Goal: Task Accomplishment & Management: Manage account settings

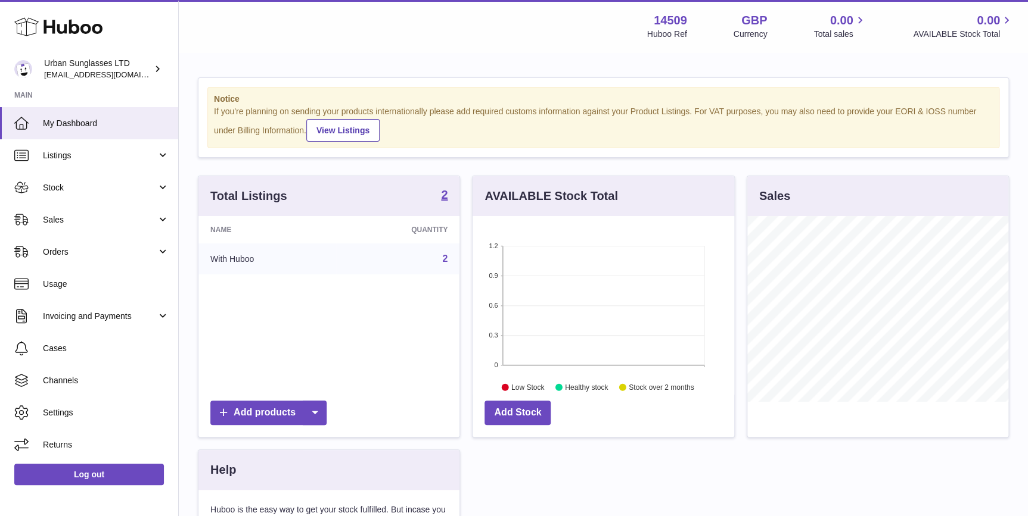
scroll to position [185, 261]
click at [111, 191] on span "Stock" at bounding box center [100, 187] width 114 height 11
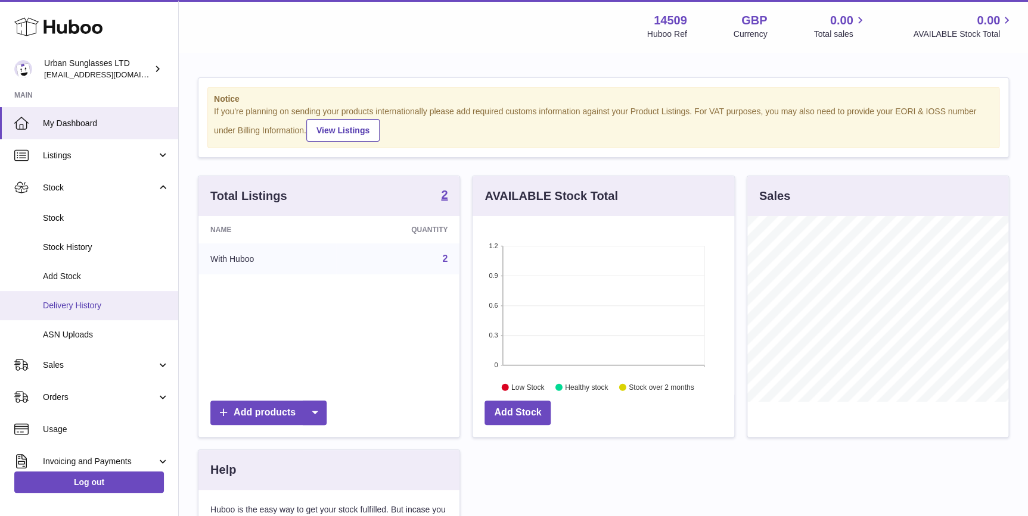
click at [115, 303] on span "Delivery History" at bounding box center [106, 305] width 126 height 11
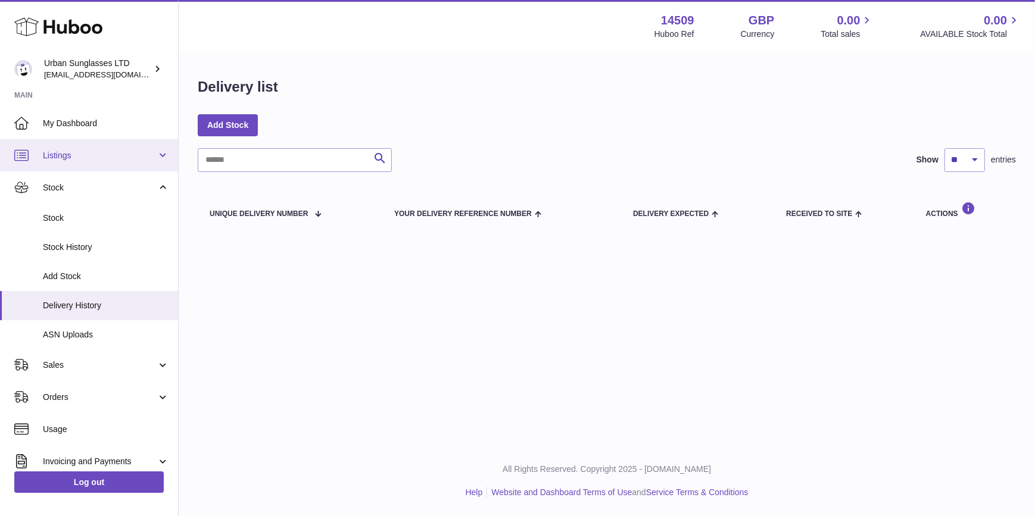
click at [99, 147] on link "Listings" at bounding box center [89, 155] width 178 height 32
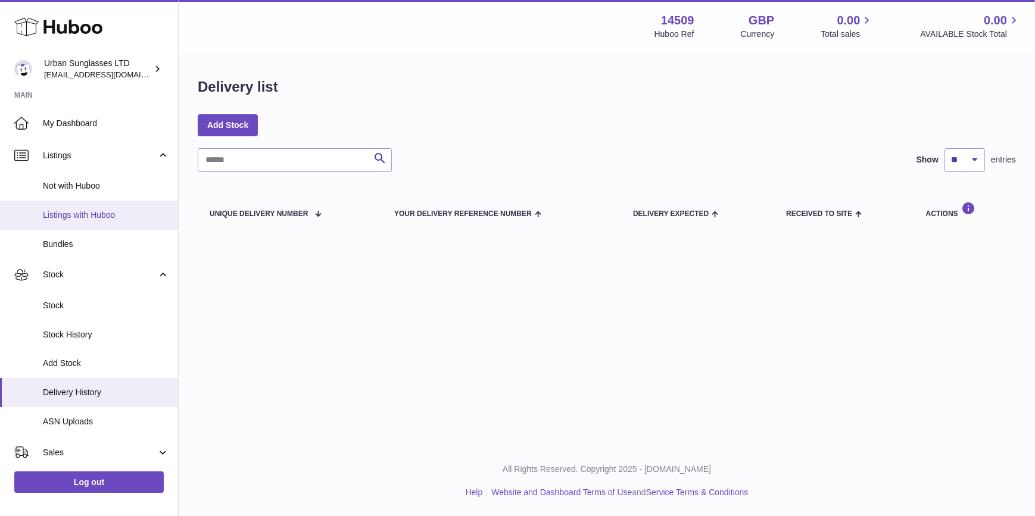
click at [99, 213] on span "Listings with Huboo" at bounding box center [106, 215] width 126 height 11
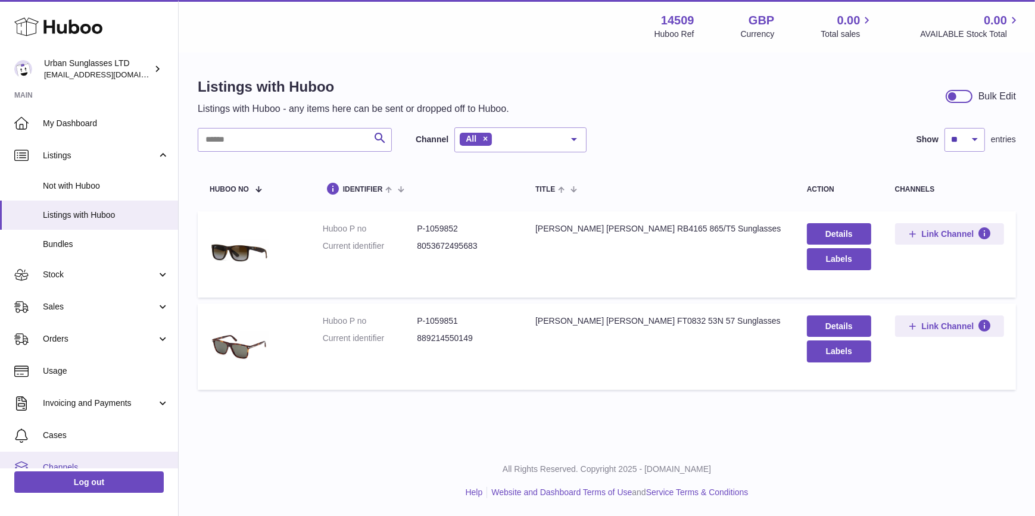
scroll to position [79, 0]
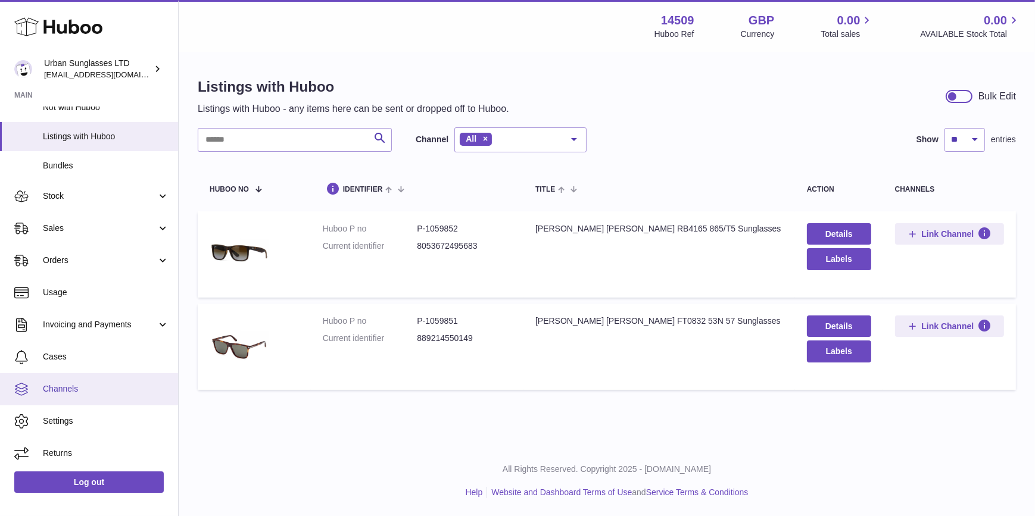
click at [108, 386] on span "Channels" at bounding box center [106, 389] width 126 height 11
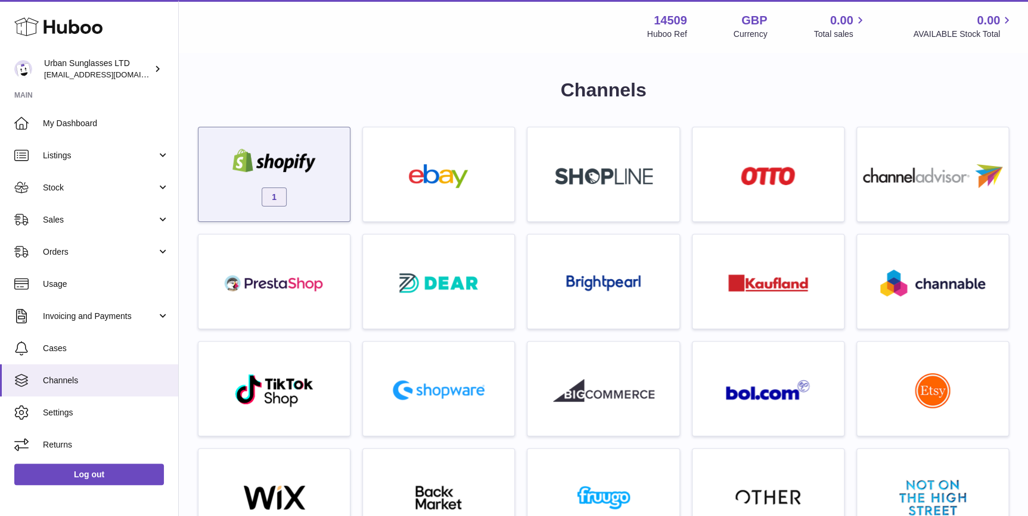
click at [279, 183] on div "1" at bounding box center [273, 177] width 139 height 76
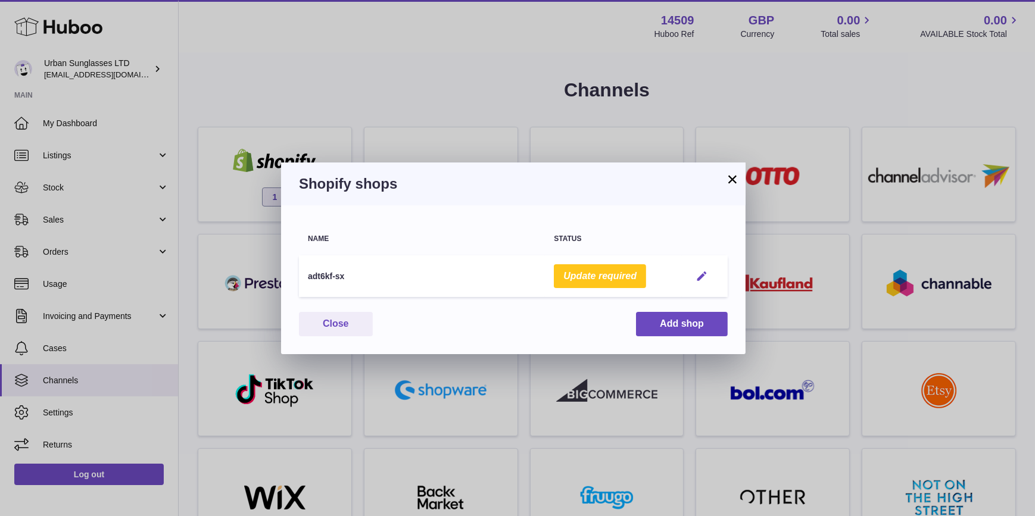
click at [698, 279] on em "button" at bounding box center [702, 276] width 13 height 13
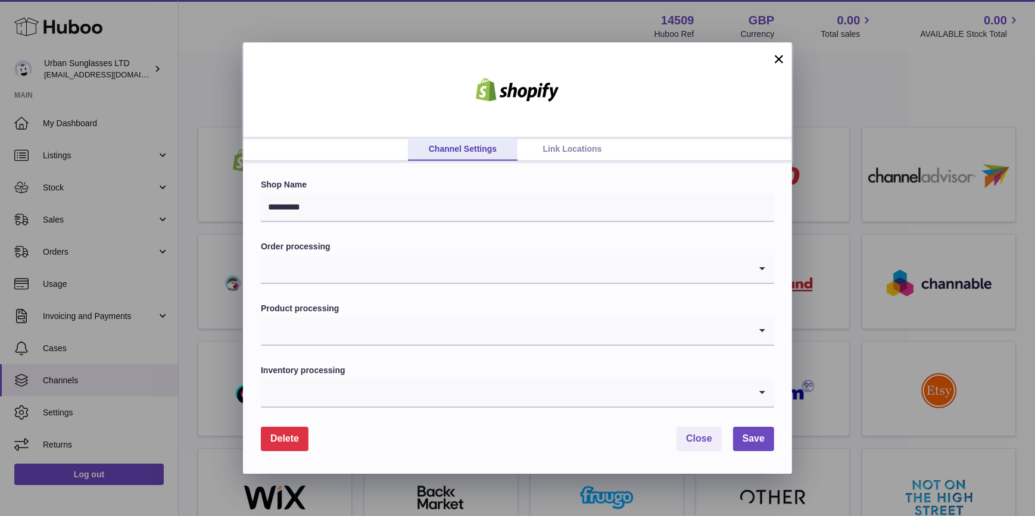
click at [596, 154] on link "Link Locations" at bounding box center [573, 149] width 110 height 23
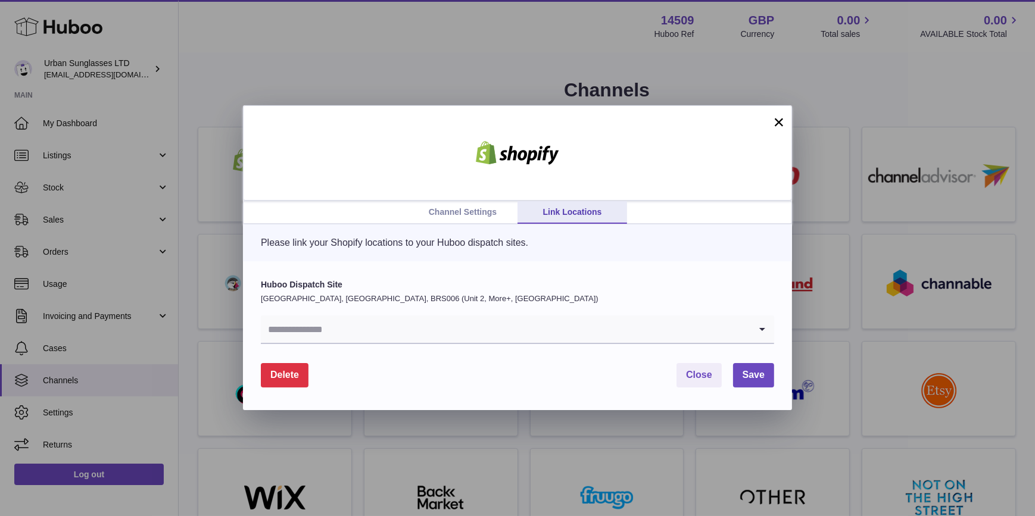
click at [477, 219] on link "Channel Settings" at bounding box center [463, 212] width 110 height 23
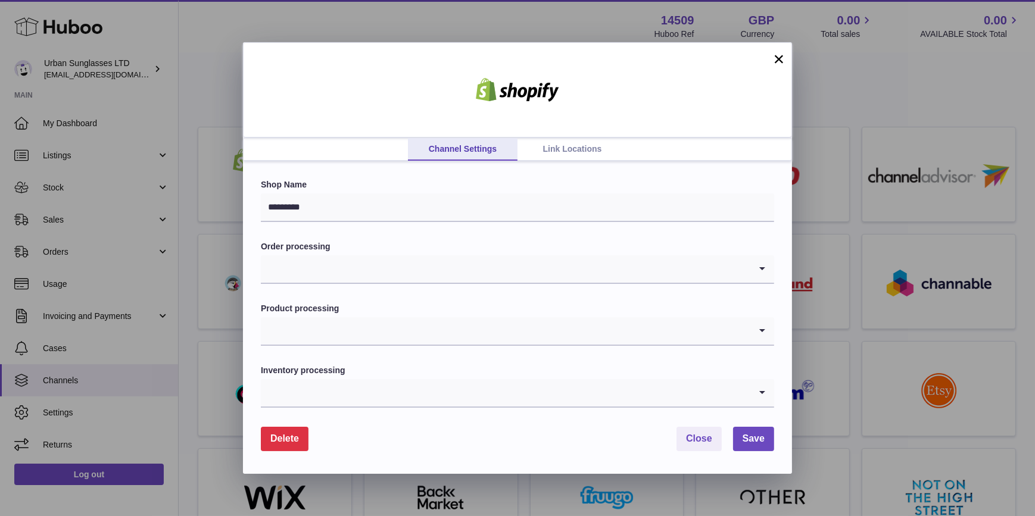
click at [435, 271] on input "Search for option" at bounding box center [506, 269] width 490 height 27
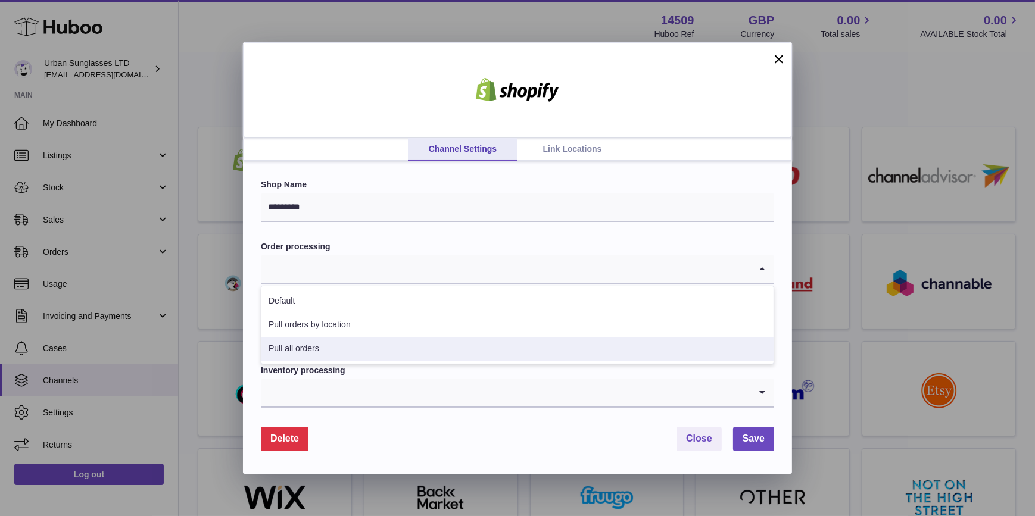
click at [397, 349] on li "Pull all orders" at bounding box center [518, 349] width 512 height 24
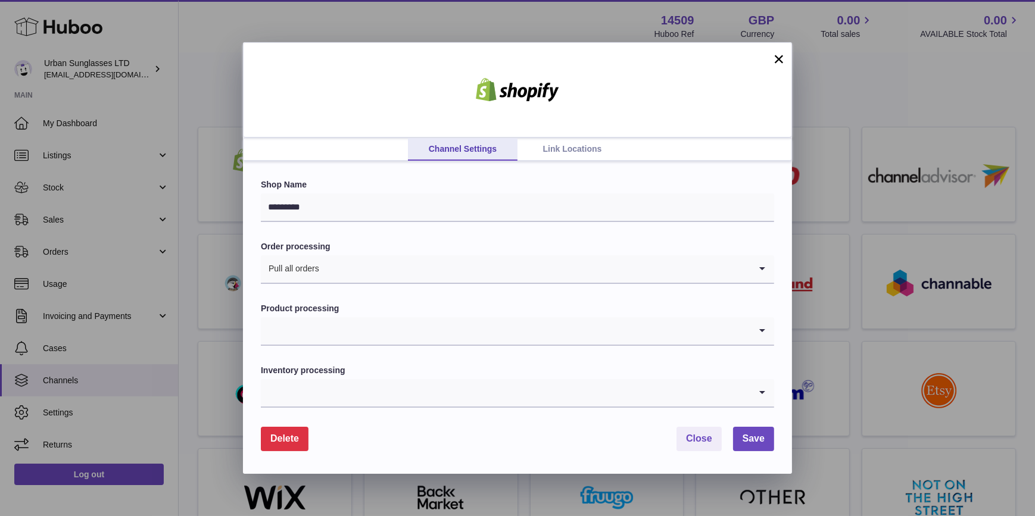
click at [397, 339] on input "Search for option" at bounding box center [506, 331] width 490 height 27
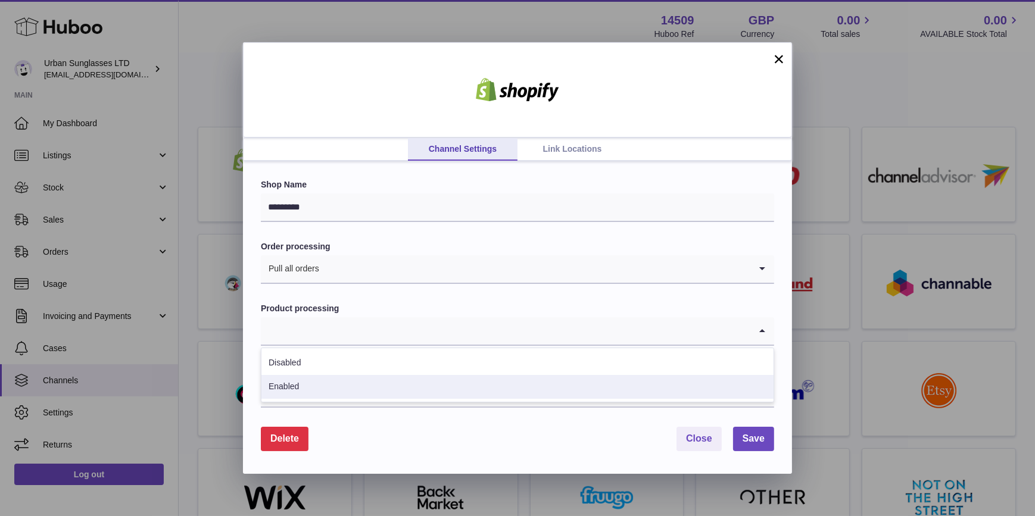
click at [401, 387] on li "Enabled" at bounding box center [518, 387] width 512 height 24
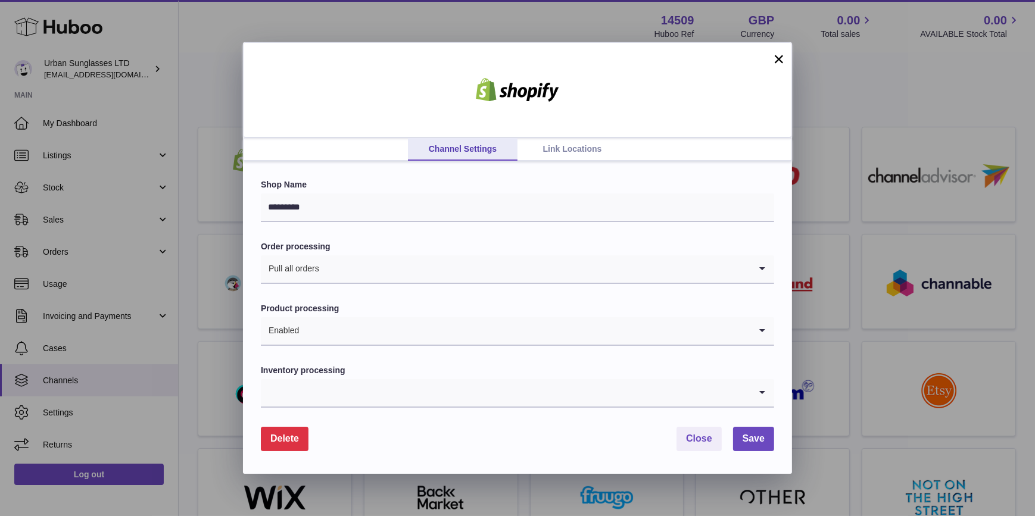
click at [406, 382] on input "Search for option" at bounding box center [506, 392] width 490 height 27
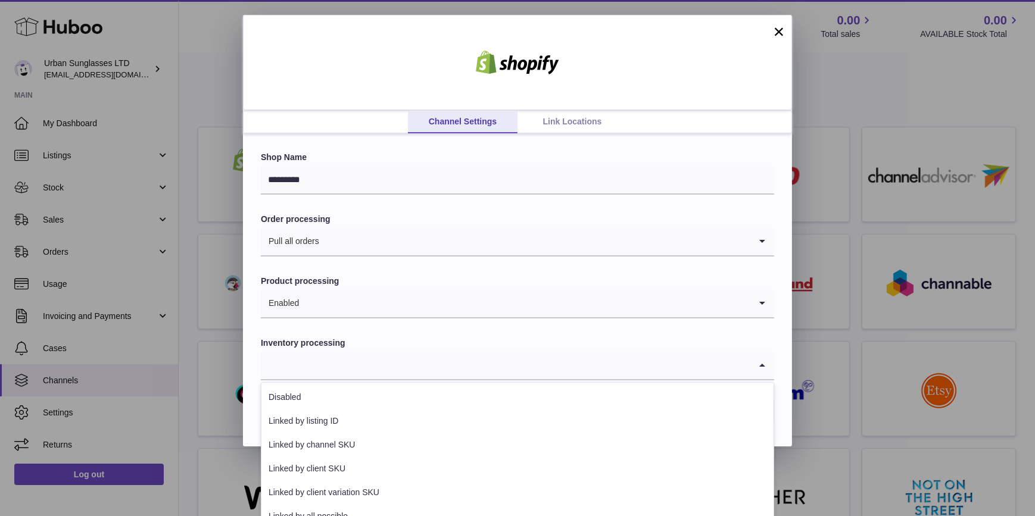
scroll to position [42, 0]
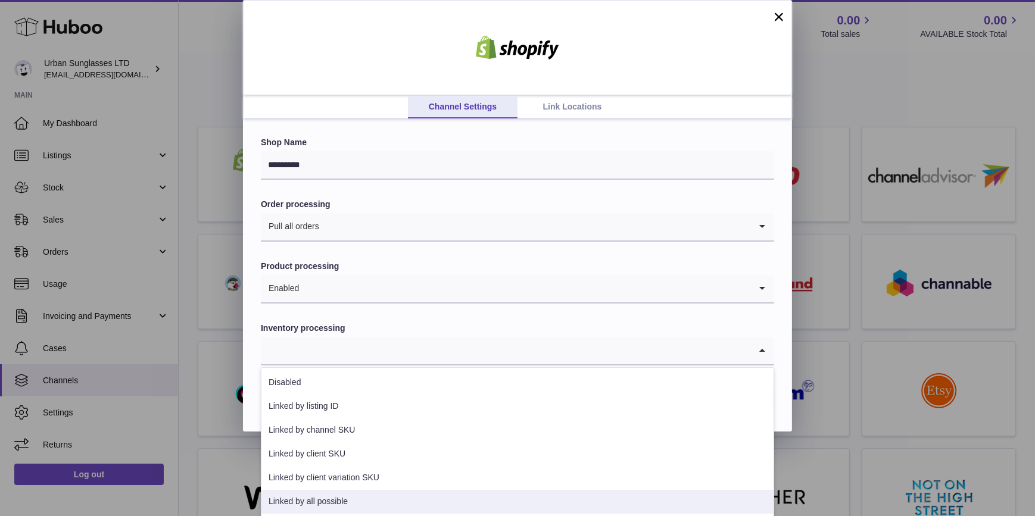
click at [401, 512] on li "Linked by all possible" at bounding box center [518, 502] width 512 height 24
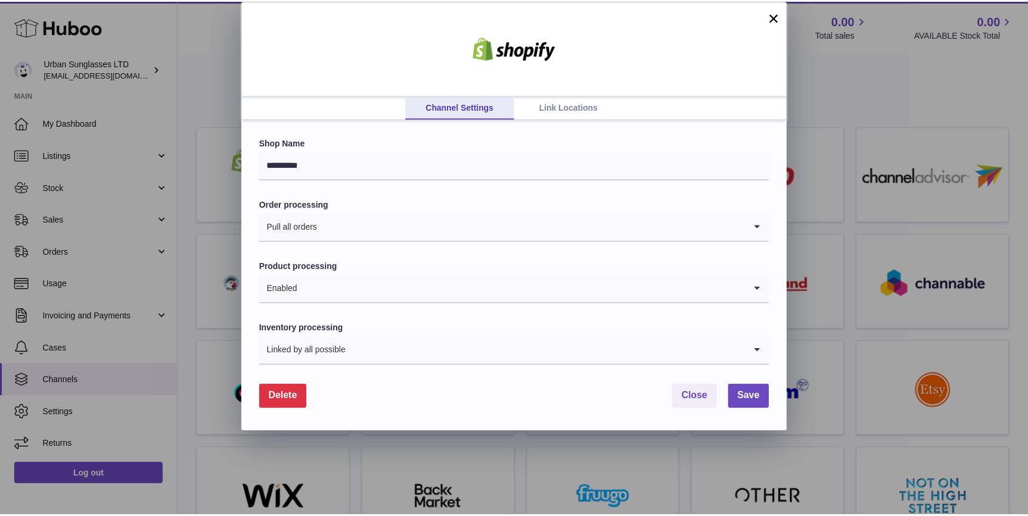
scroll to position [0, 0]
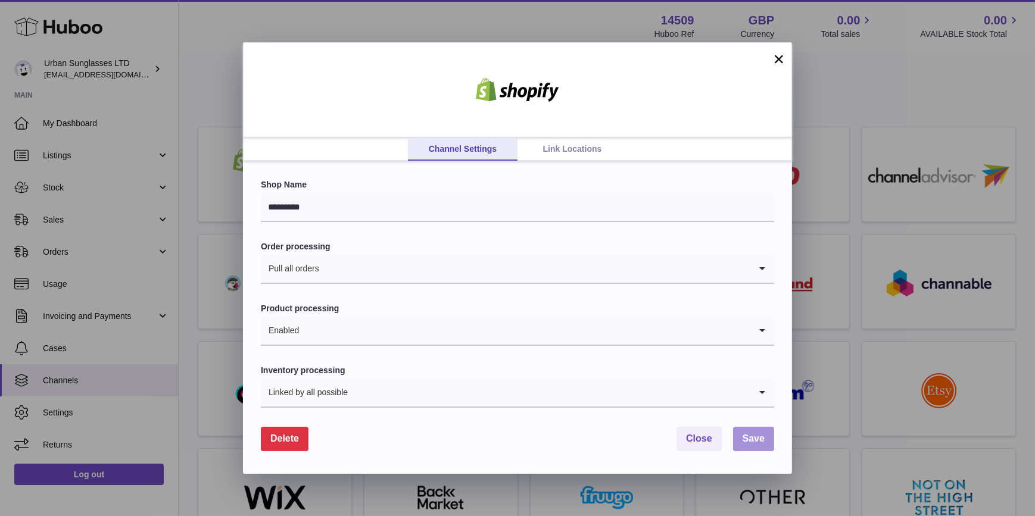
click at [747, 437] on span "Save" at bounding box center [754, 439] width 22 height 10
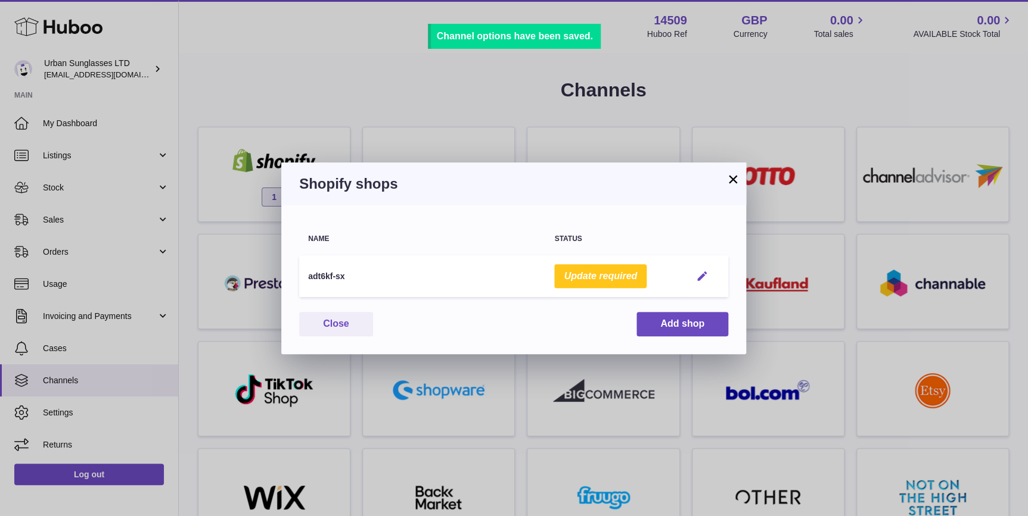
click at [704, 272] on em "button" at bounding box center [702, 276] width 13 height 13
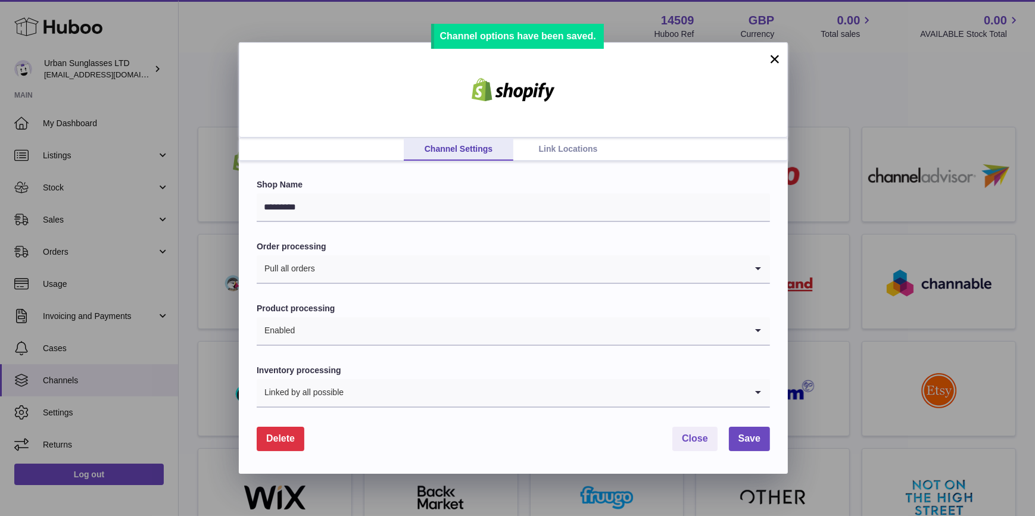
click at [549, 142] on link "Link Locations" at bounding box center [568, 149] width 110 height 23
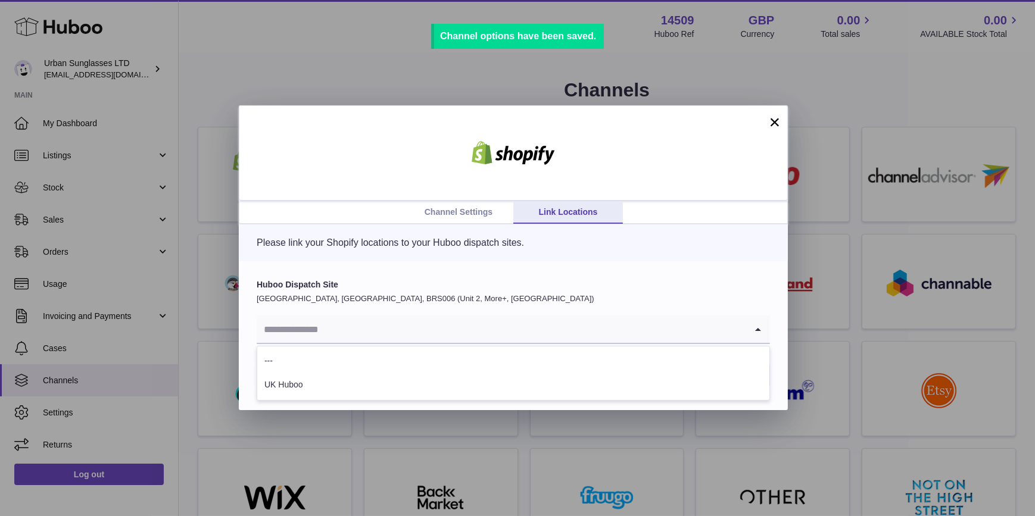
click at [450, 341] on input "Search for option" at bounding box center [502, 329] width 490 height 27
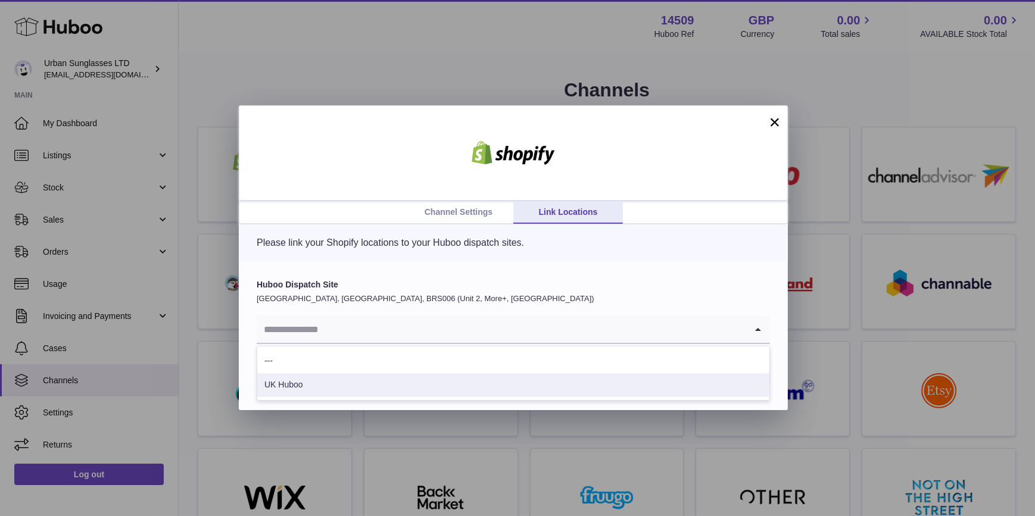
click at [422, 384] on li "UK Huboo" at bounding box center [513, 386] width 512 height 24
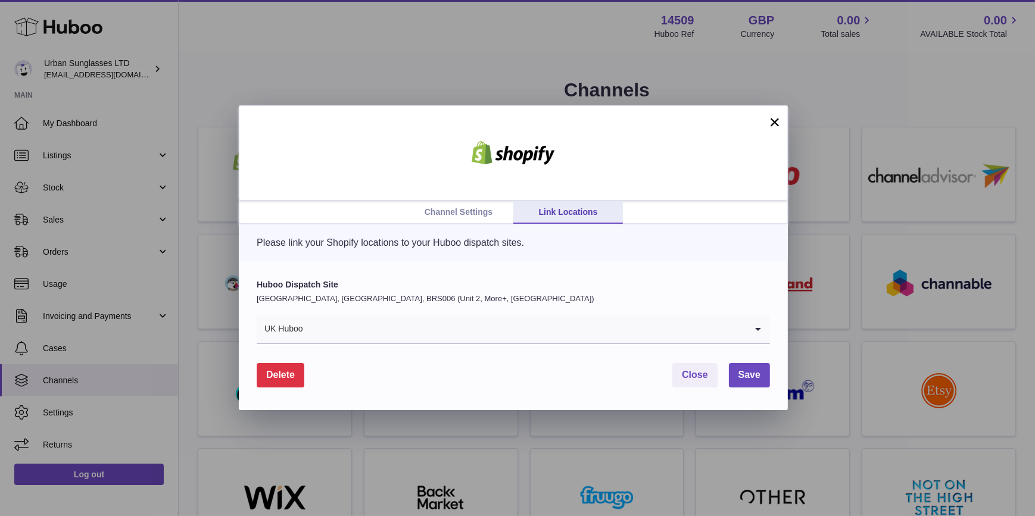
click at [463, 210] on link "Channel Settings" at bounding box center [459, 212] width 110 height 23
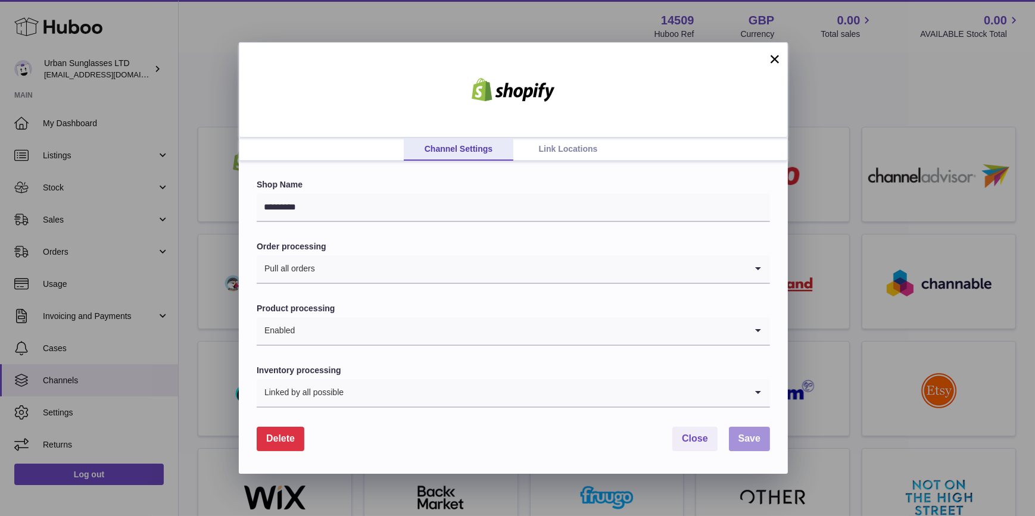
click at [754, 441] on span "Save" at bounding box center [750, 439] width 22 height 10
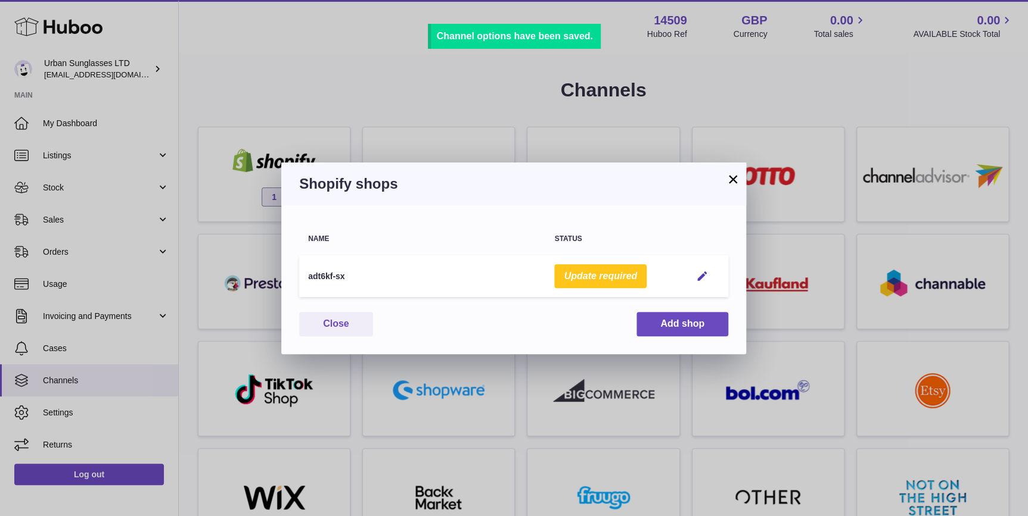
click at [732, 179] on button "×" at bounding box center [733, 179] width 14 height 14
